Goal: Task Accomplishment & Management: Manage account settings

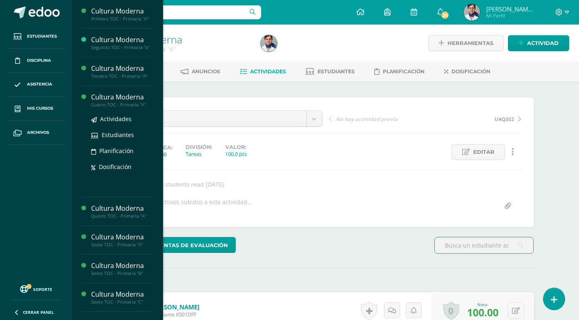
click at [102, 95] on div "Cultura Moderna" at bounding box center [122, 96] width 62 height 9
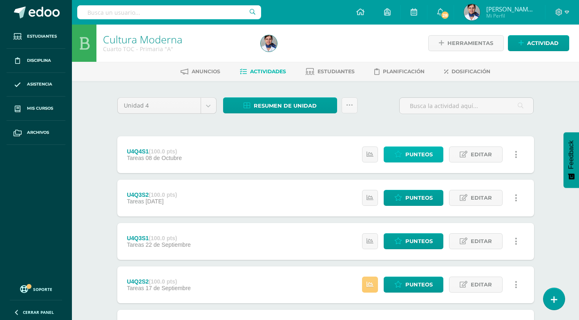
click at [418, 153] on span "Punteos" at bounding box center [418, 154] width 27 height 15
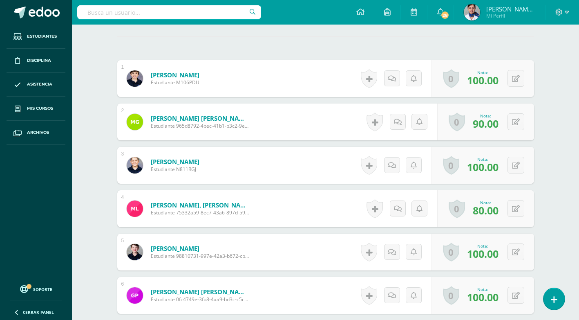
scroll to position [153, 0]
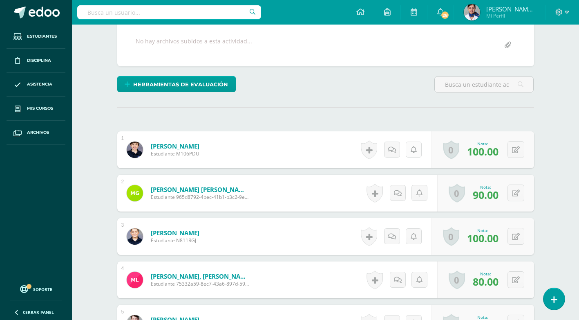
click at [407, 142] on link at bounding box center [414, 149] width 16 height 16
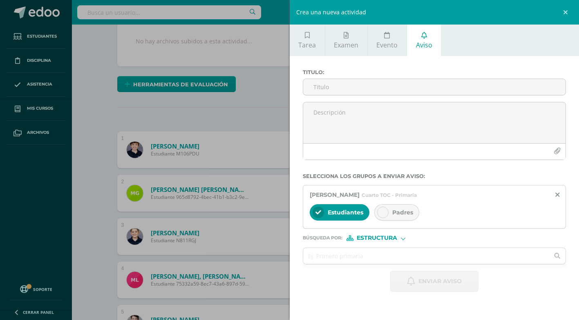
click at [80, 112] on div "Crea una nueva actividad Tarea Examen Evento Aviso Título: Fecha: 2025-10-10 20…" at bounding box center [289, 160] width 579 height 320
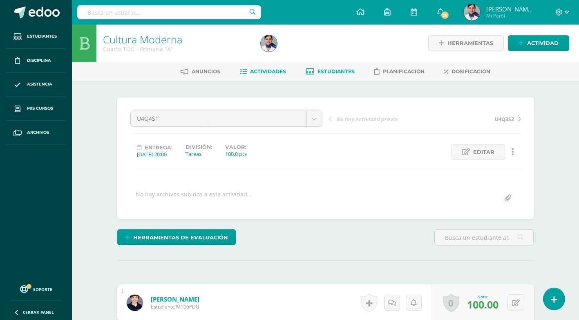
click at [322, 70] on span "Estudiantes" at bounding box center [336, 71] width 37 height 6
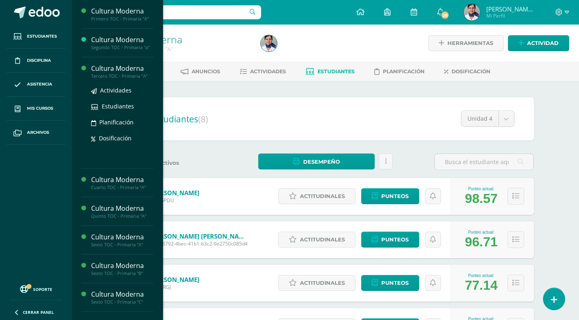
click at [103, 67] on div "Cultura Moderna" at bounding box center [122, 68] width 62 height 9
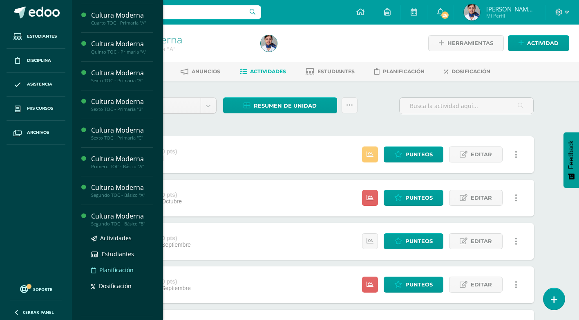
scroll to position [163, 0]
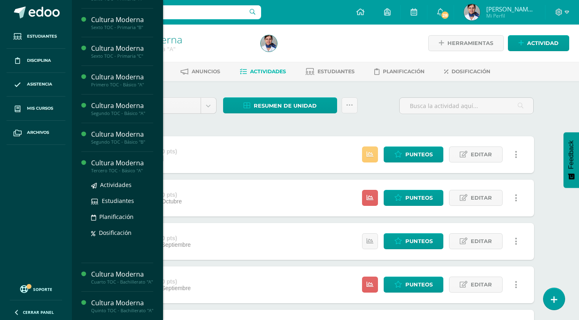
click at [119, 162] on div "Cultura Moderna" at bounding box center [122, 162] width 62 height 9
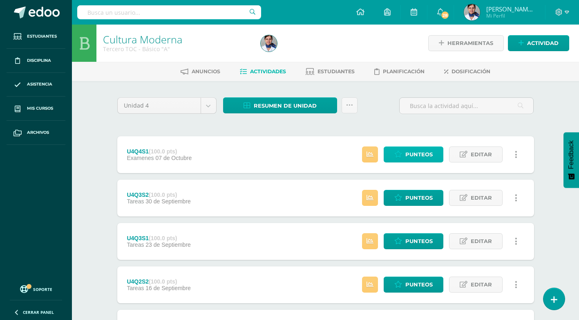
click at [412, 158] on span "Punteos" at bounding box center [418, 154] width 27 height 15
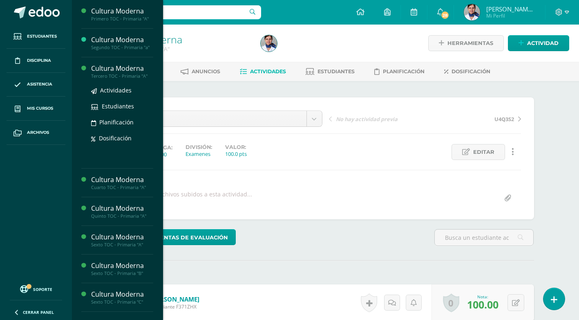
click at [126, 67] on div "Cultura Moderna" at bounding box center [122, 68] width 62 height 9
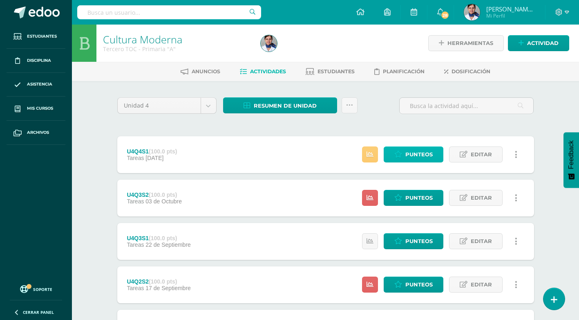
click at [414, 153] on span "Punteos" at bounding box center [418, 154] width 27 height 15
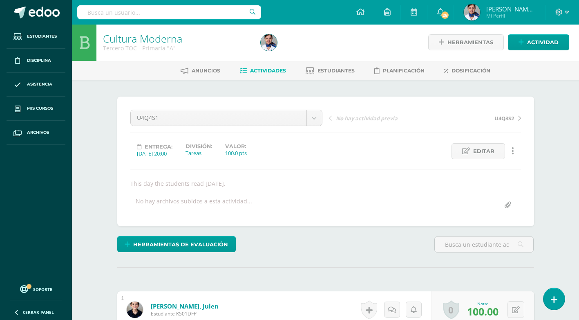
scroll to position [205, 0]
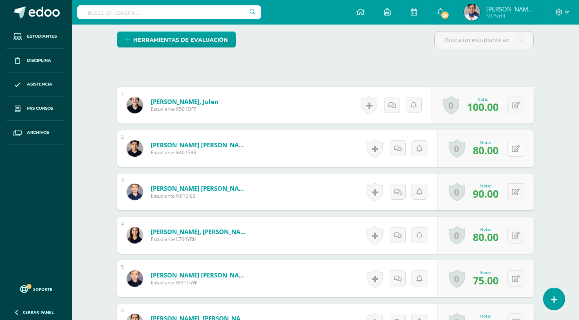
click at [515, 148] on button at bounding box center [516, 148] width 17 height 17
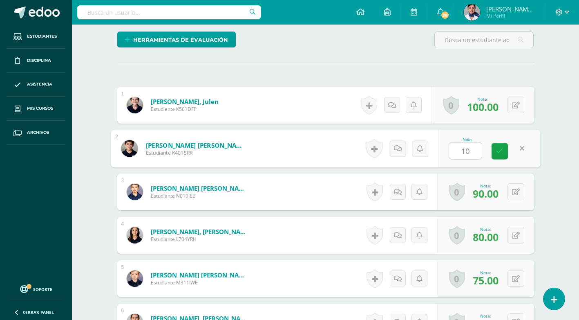
type input "100"
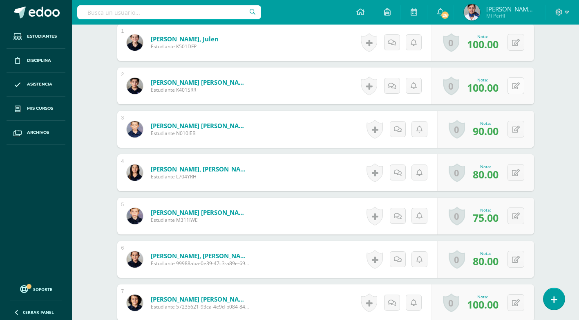
scroll to position [286, 0]
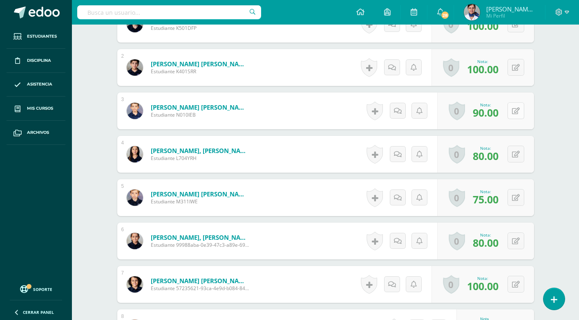
click at [515, 110] on button at bounding box center [516, 110] width 17 height 17
type input "100"
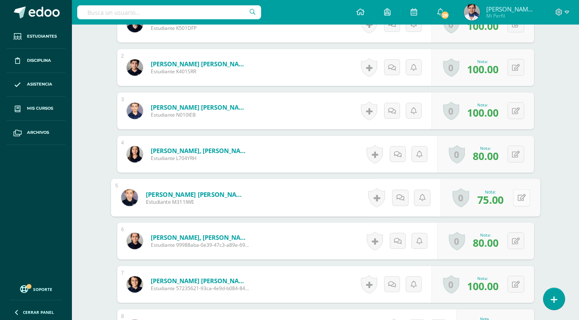
click at [514, 197] on button at bounding box center [521, 197] width 17 height 17
type input "100"
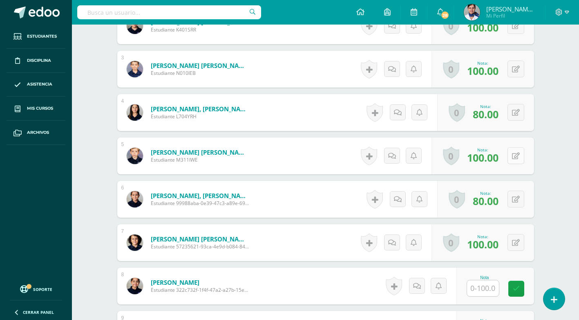
scroll to position [368, 0]
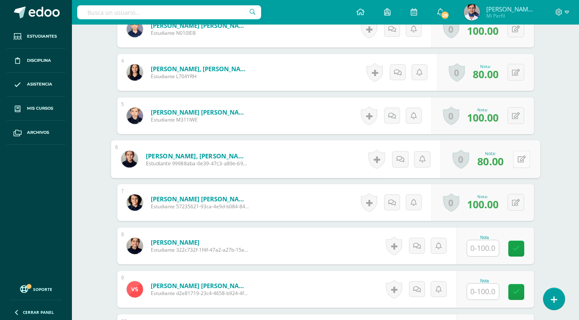
click at [516, 161] on button at bounding box center [521, 158] width 17 height 17
type input "100"
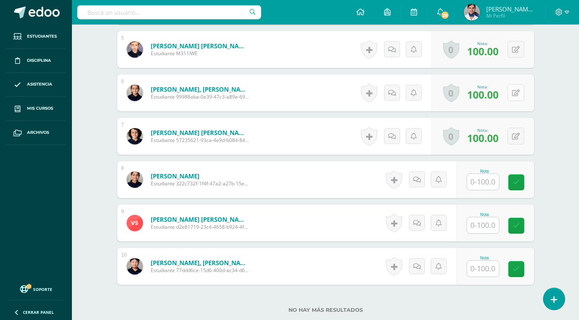
scroll to position [450, 0]
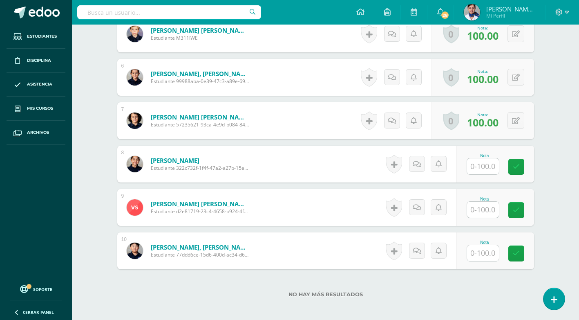
click at [489, 168] on input "text" at bounding box center [483, 166] width 32 height 16
type input "100"
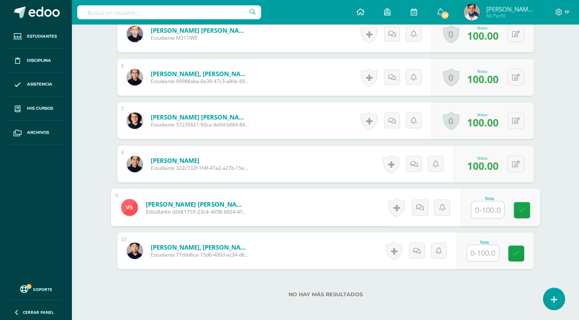
click at [489, 209] on input "text" at bounding box center [487, 209] width 33 height 16
type input "100"
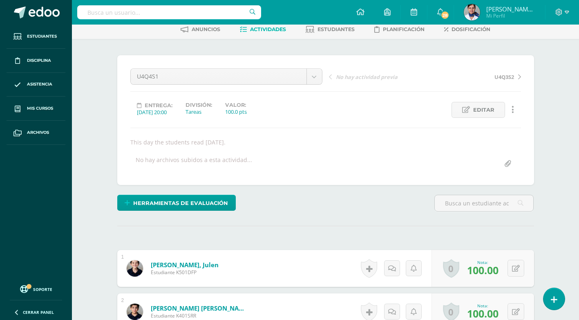
scroll to position [0, 0]
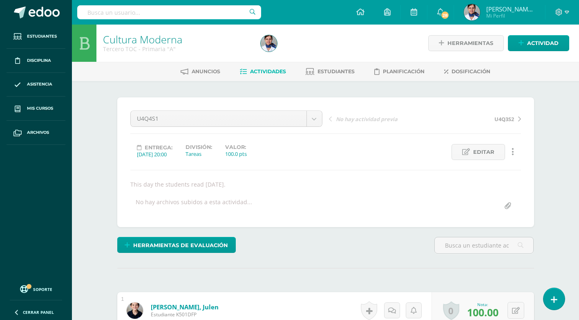
click at [258, 186] on div "This day the students read First Day of School." at bounding box center [325, 184] width 397 height 8
click at [486, 150] on span "Editar" at bounding box center [483, 151] width 21 height 15
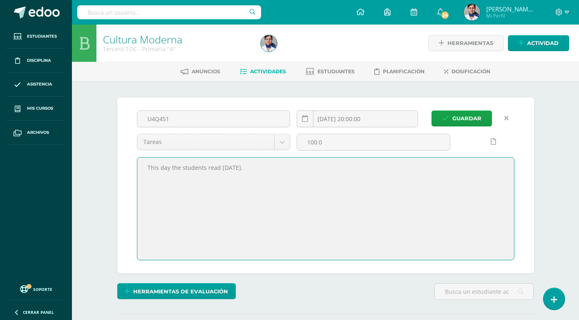
click at [289, 172] on textarea "This day the students read First Day of School." at bounding box center [325, 208] width 377 height 102
type textarea "This day the students read First Day of School. Bookmarker. Teddy absent both t…"
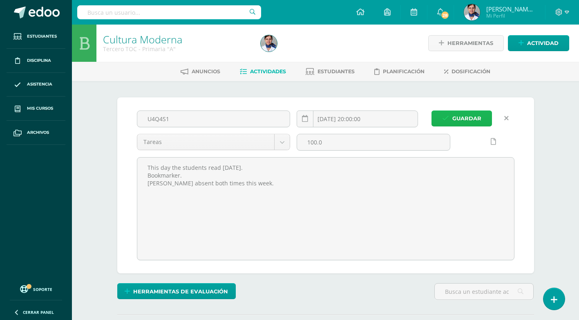
click at [454, 116] on span "Guardar" at bounding box center [466, 118] width 29 height 15
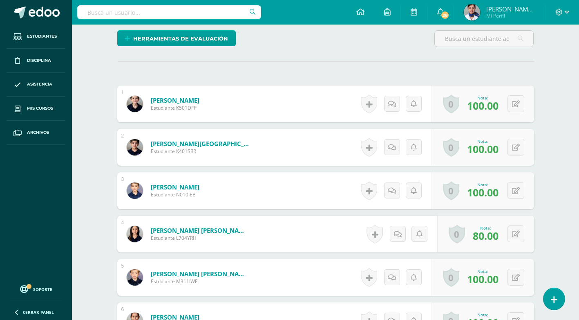
scroll to position [2, 0]
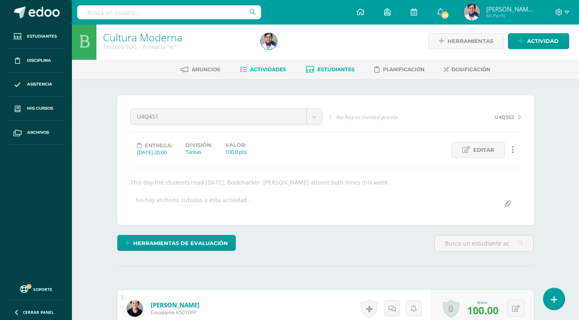
click at [323, 68] on span "Estudiantes" at bounding box center [336, 69] width 37 height 6
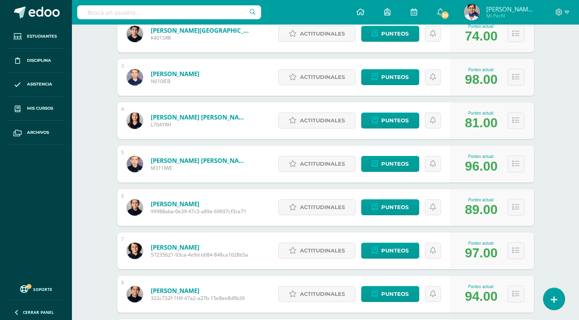
scroll to position [53, 0]
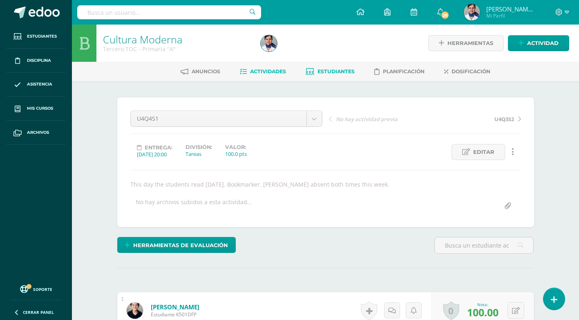
click at [327, 70] on span "Estudiantes" at bounding box center [336, 71] width 37 height 6
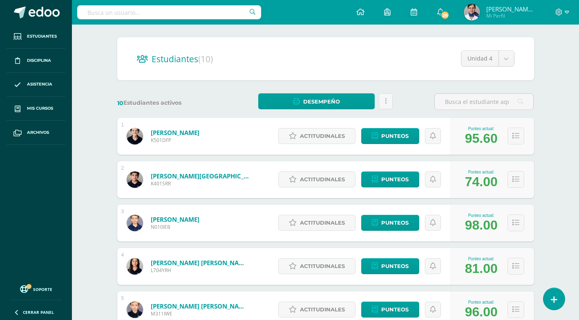
scroll to position [123, 0]
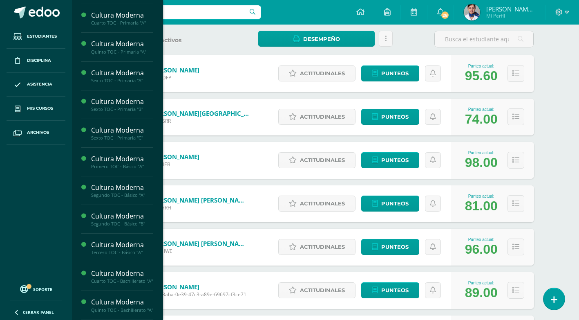
drag, startPoint x: 159, startPoint y: 157, endPoint x: 156, endPoint y: 196, distance: 39.3
click at [156, 196] on div "Cultura Moderna Primero TOC - Primaria "A" Actividades Estudiantes Planificació…" at bounding box center [118, 160] width 92 height 320
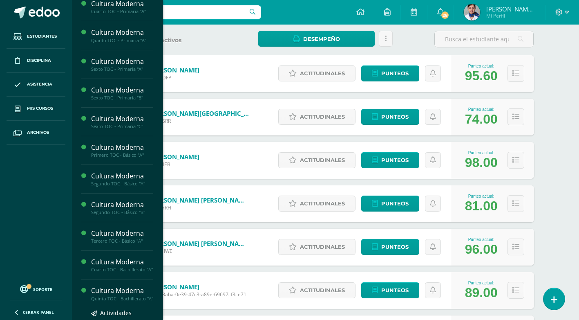
click at [105, 295] on div "Cultura Moderna" at bounding box center [122, 290] width 62 height 9
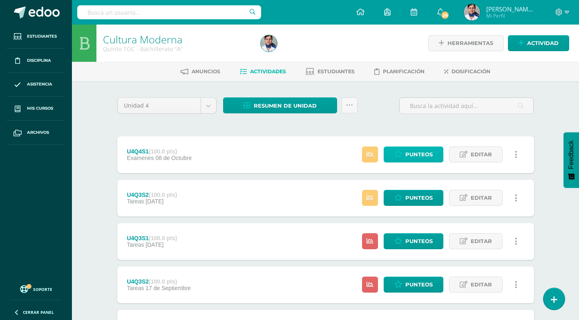
click at [414, 152] on span "Punteos" at bounding box center [418, 154] width 27 height 15
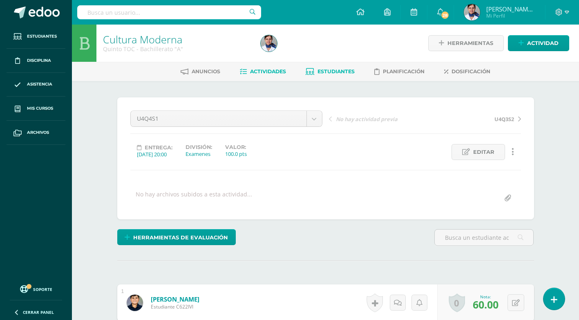
click at [323, 70] on span "Estudiantes" at bounding box center [336, 71] width 37 height 6
